Goal: Transaction & Acquisition: Purchase product/service

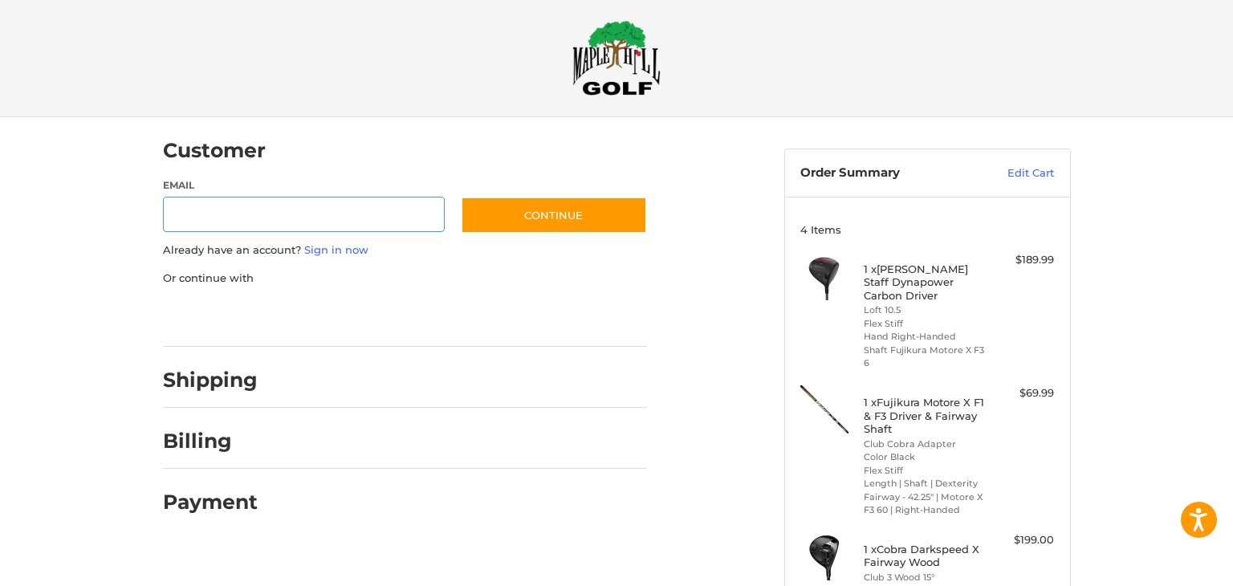
scroll to position [356, 0]
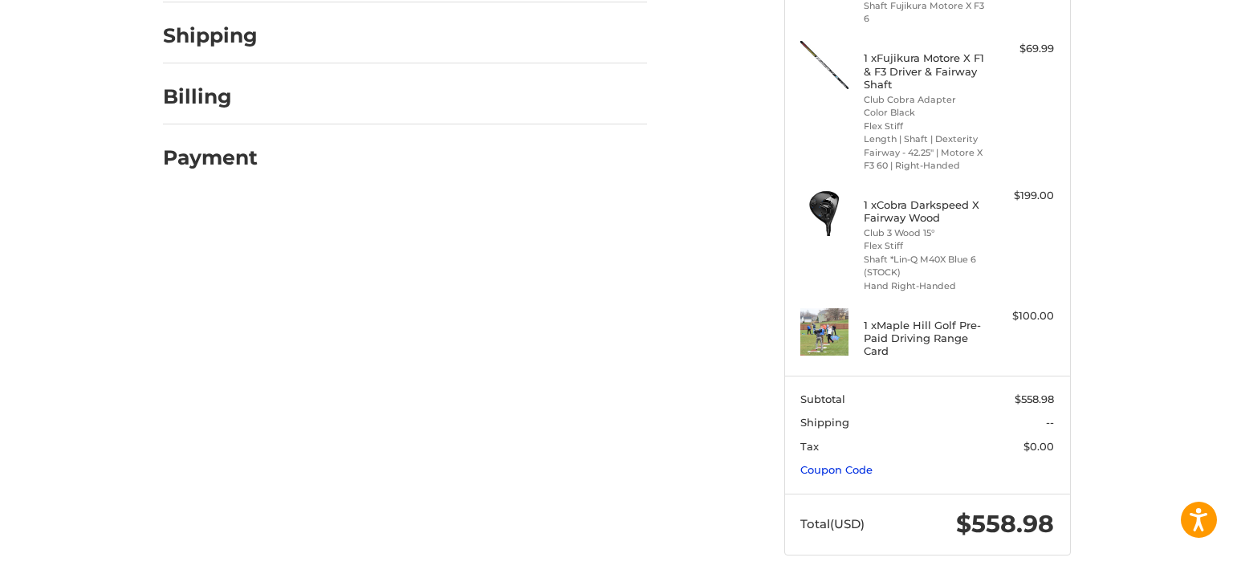
click at [849, 473] on link "Coupon Code" at bounding box center [836, 469] width 72 height 13
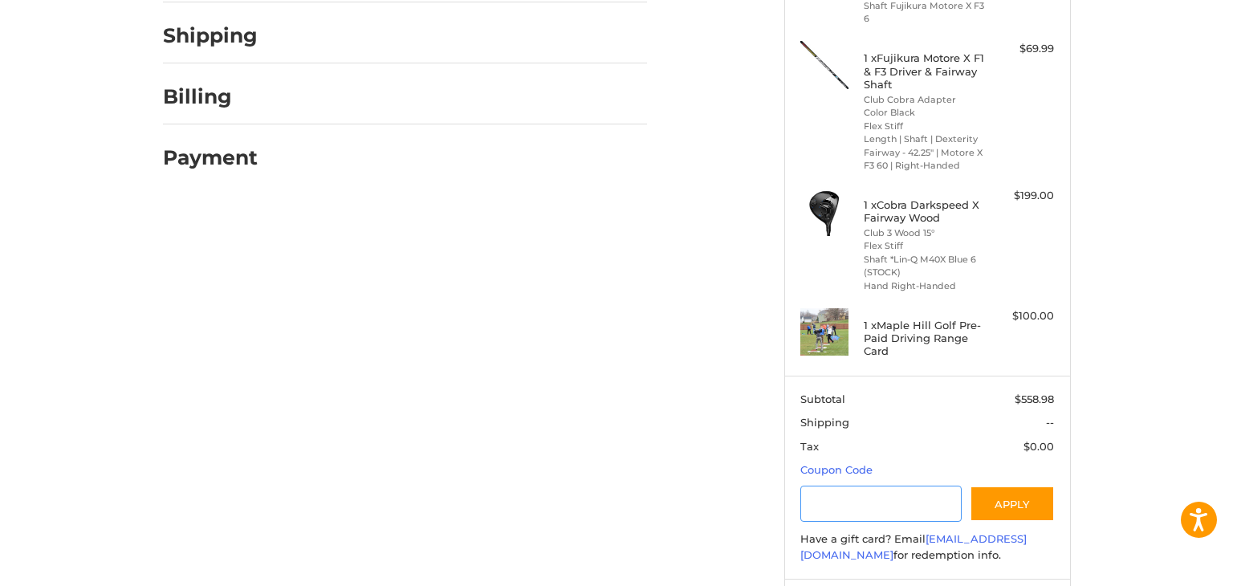
click at [828, 505] on input "Gift Certificate or Coupon Code" at bounding box center [880, 504] width 161 height 36
type input "*********"
click at [1010, 494] on button "Apply" at bounding box center [1012, 504] width 85 height 36
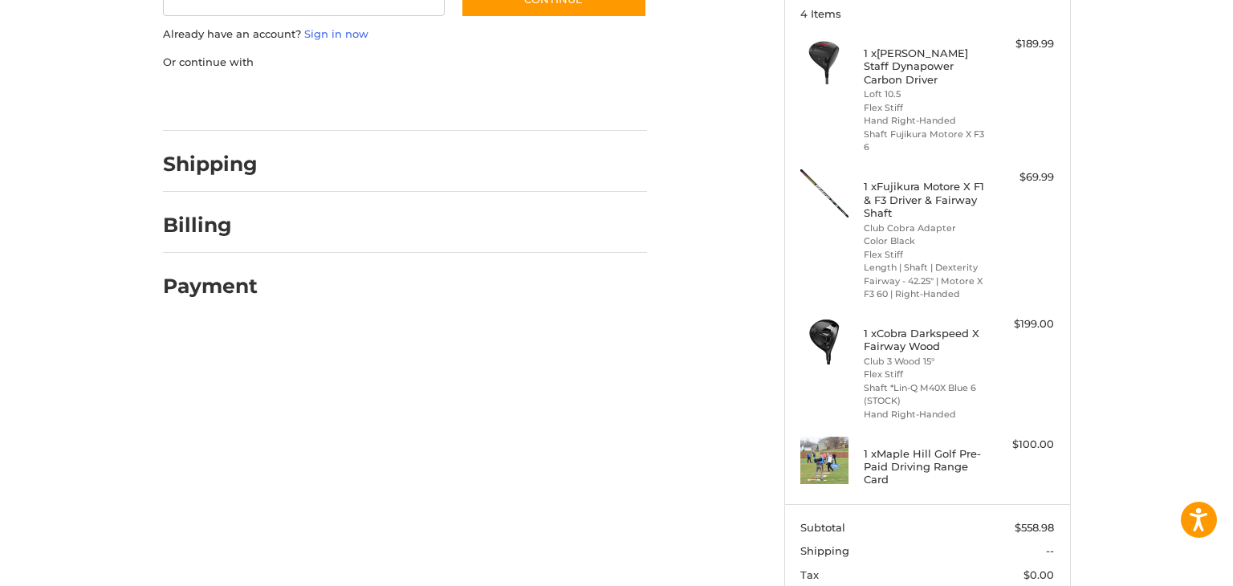
scroll to position [228, 0]
click at [822, 327] on img at bounding box center [824, 339] width 48 height 48
click at [881, 376] on li "Flex Stiff" at bounding box center [925, 374] width 123 height 14
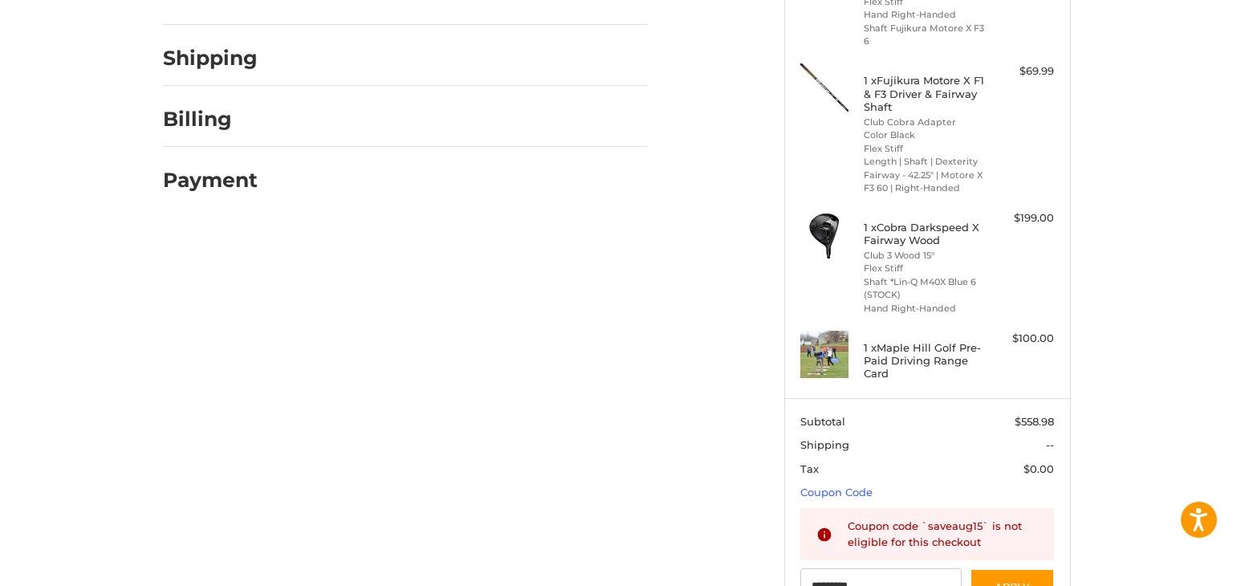
scroll to position [0, 0]
